Goal: Task Accomplishment & Management: Complete application form

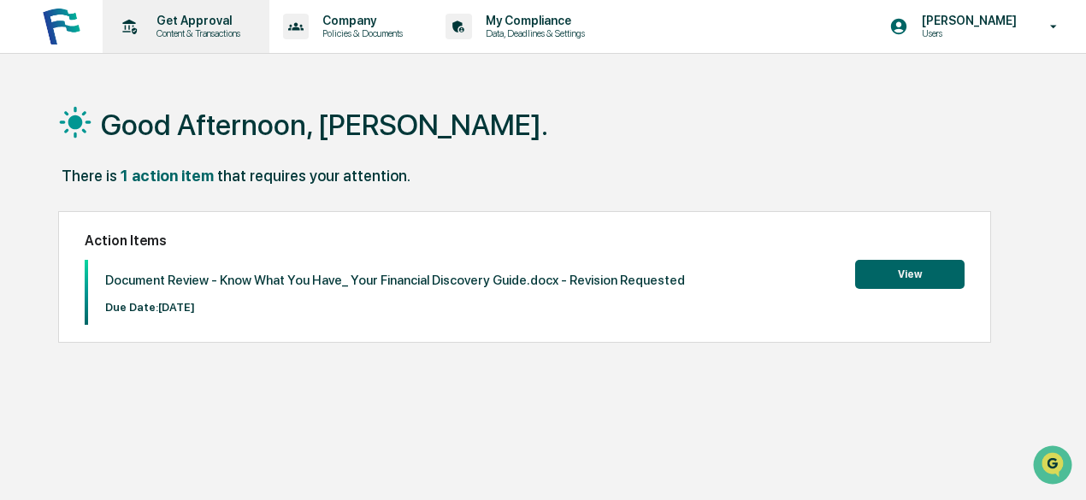
click at [205, 35] on p "Content & Transactions" at bounding box center [196, 33] width 106 height 12
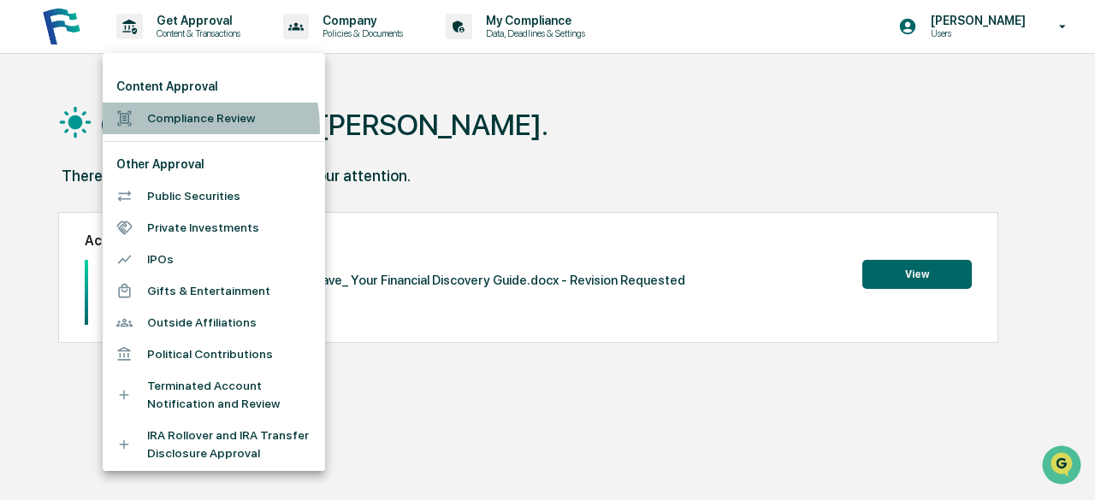
click at [187, 127] on li "Compliance Review" at bounding box center [214, 119] width 222 height 32
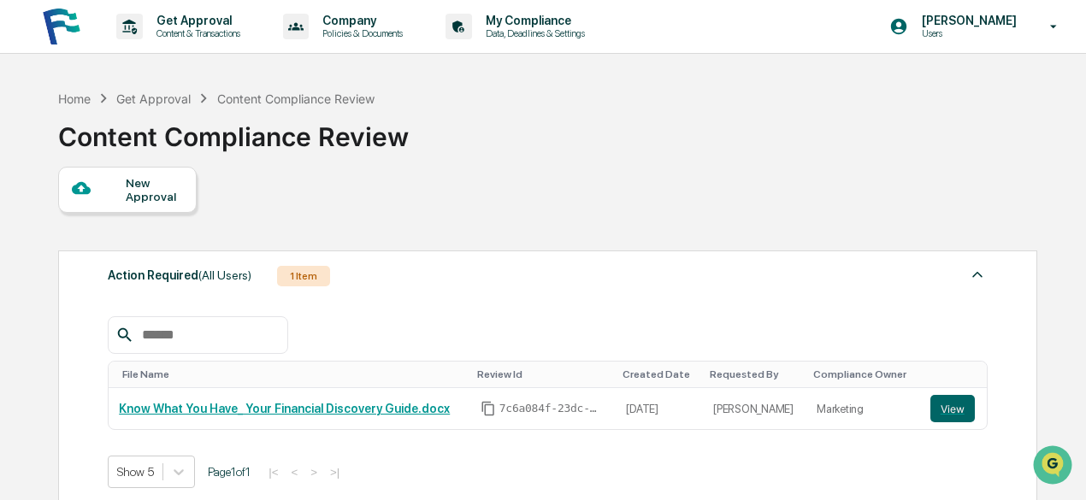
click at [157, 188] on div "New Approval" at bounding box center [154, 189] width 57 height 27
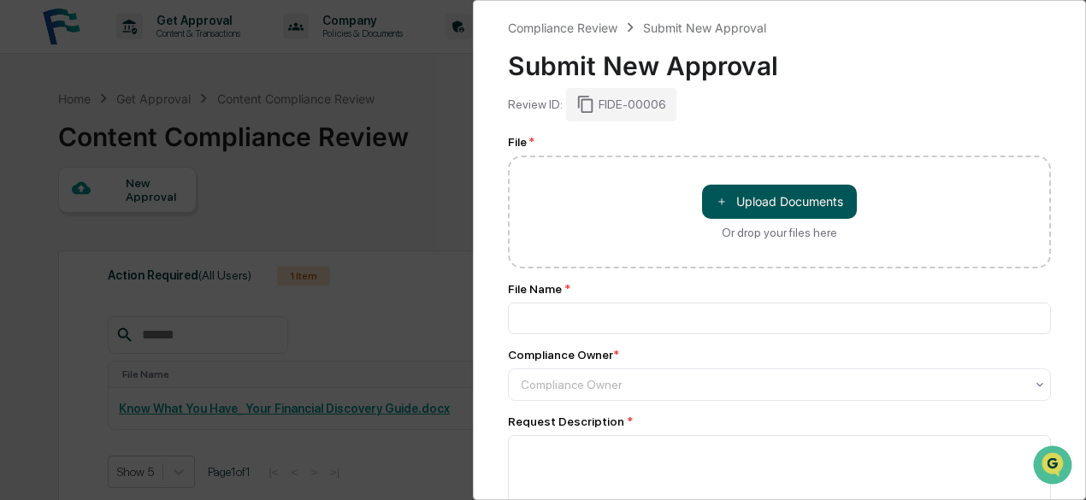
click at [748, 193] on button "＋ Upload Documents" at bounding box center [779, 202] width 155 height 34
type input "**********"
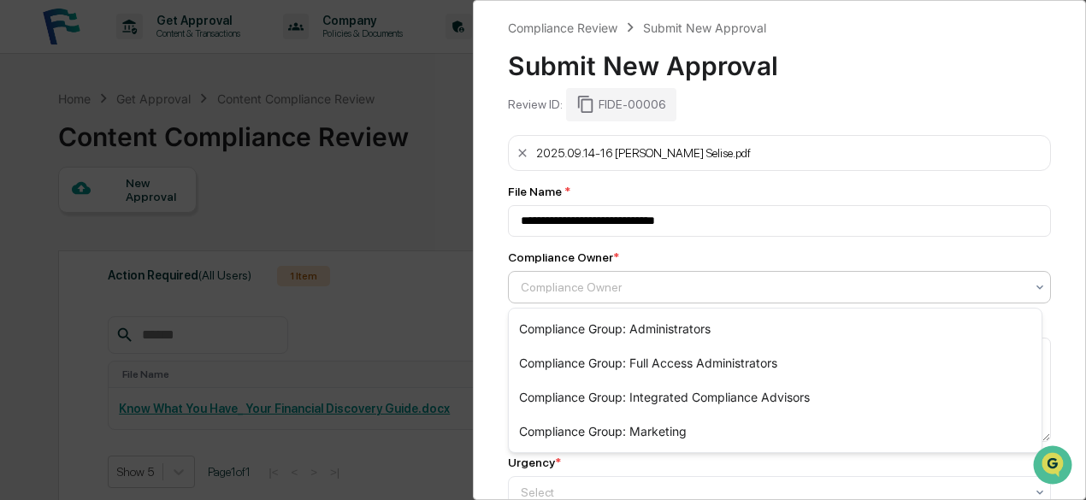
click at [655, 292] on div at bounding box center [773, 287] width 504 height 17
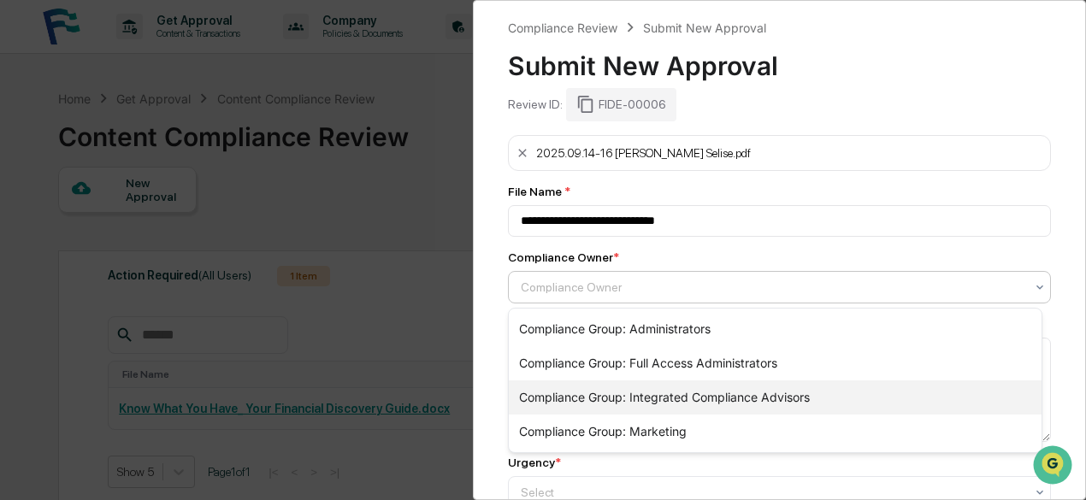
click at [715, 399] on div "Compliance Group: Integrated Compliance Advisors" at bounding box center [775, 398] width 533 height 34
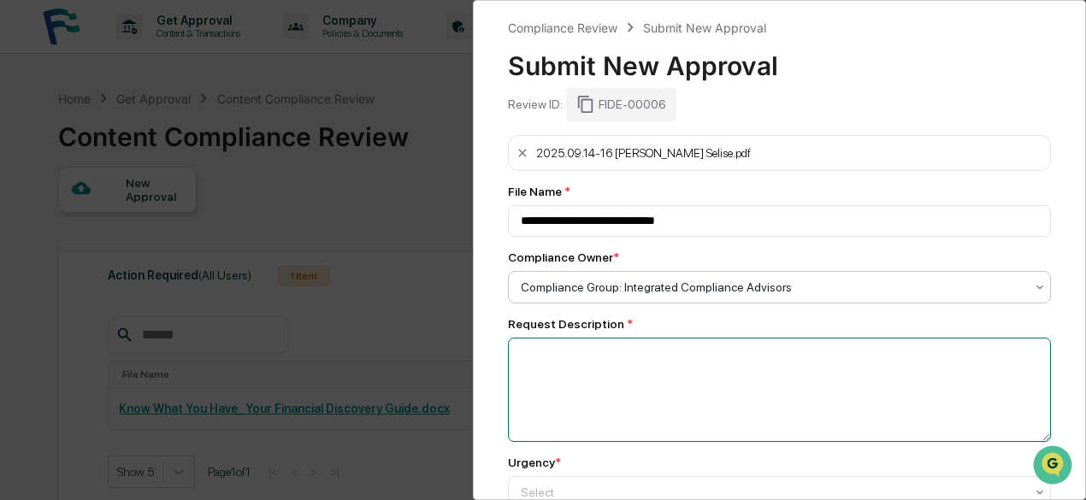
click at [605, 382] on textarea at bounding box center [779, 390] width 543 height 104
paste textarea "**********"
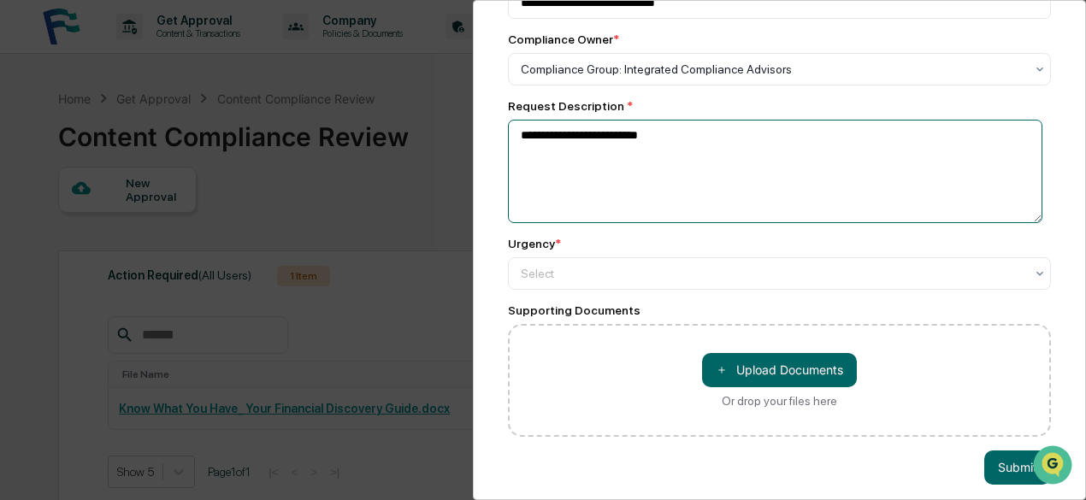
scroll to position [240, 0]
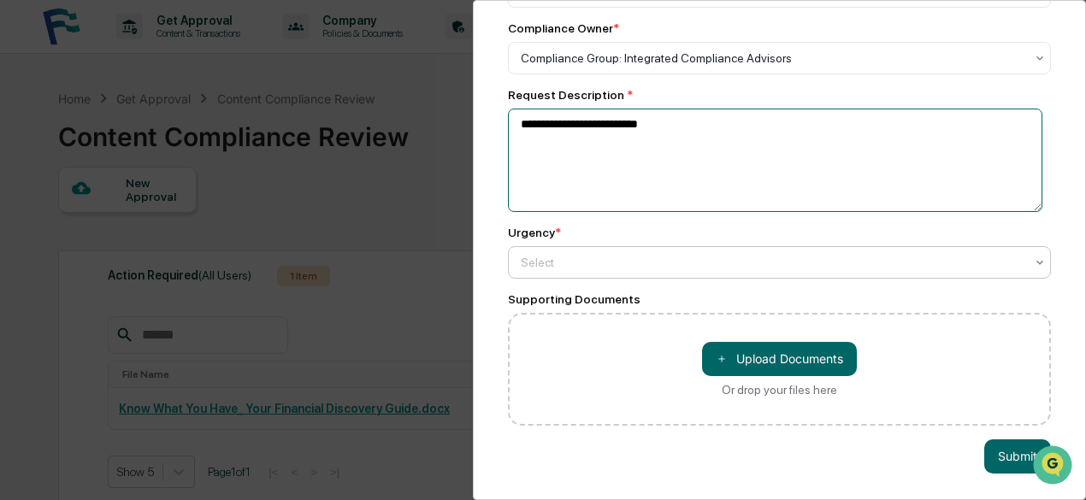
type textarea "**********"
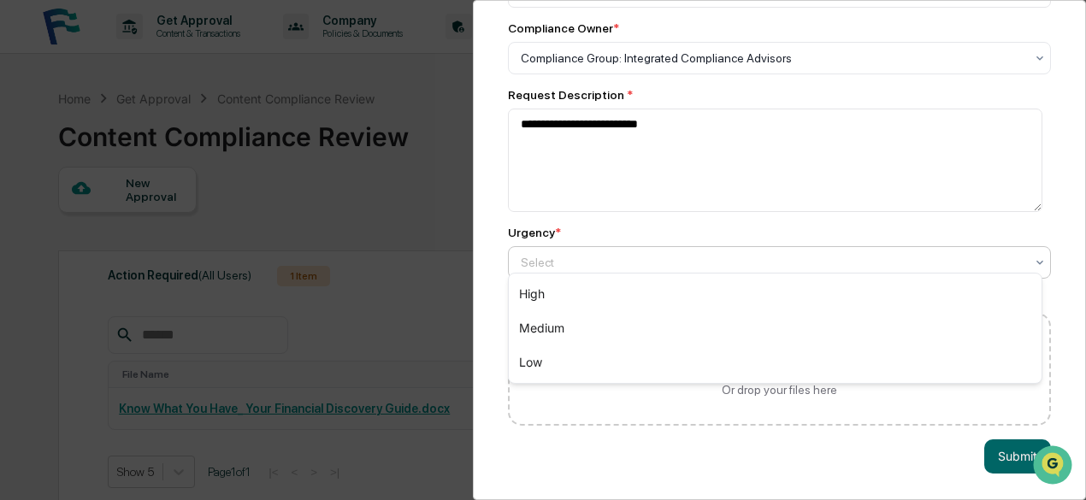
click at [687, 251] on div "Select" at bounding box center [772, 263] width 521 height 24
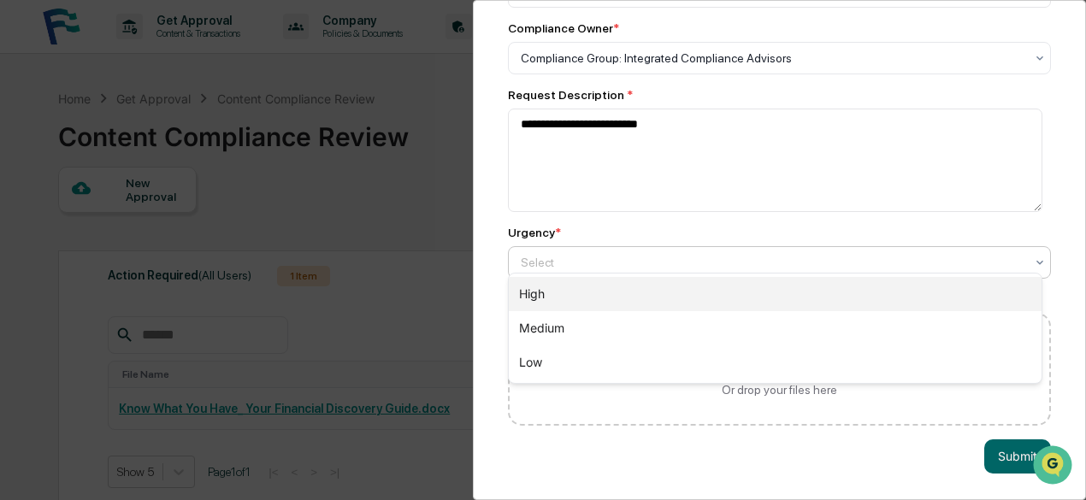
click at [587, 304] on div "High" at bounding box center [775, 294] width 533 height 34
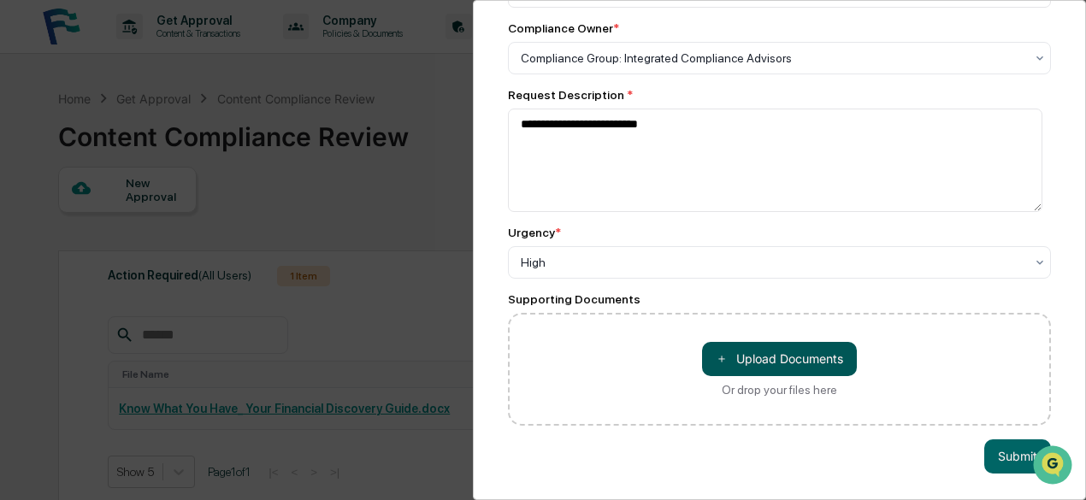
click at [777, 358] on button "＋ Upload Documents" at bounding box center [779, 359] width 155 height 34
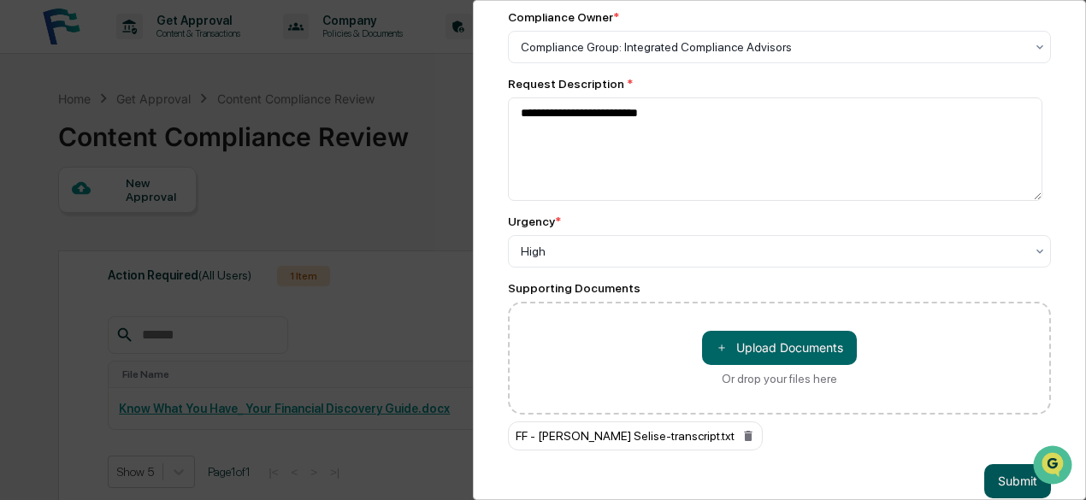
click at [1003, 481] on button "Submit" at bounding box center [1017, 481] width 67 height 34
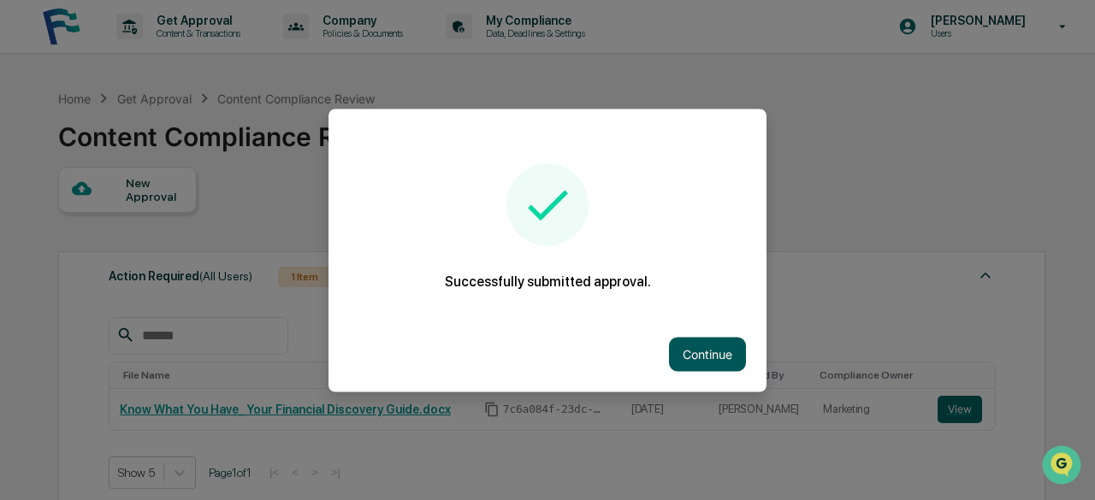
click at [711, 357] on button "Continue" at bounding box center [707, 354] width 77 height 34
